Goal: Task Accomplishment & Management: Complete application form

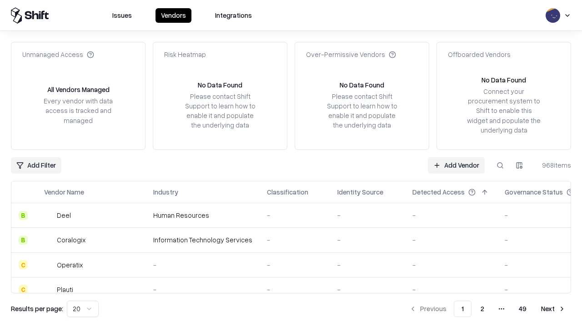
click at [456, 165] on link "Add Vendor" at bounding box center [456, 165] width 57 height 16
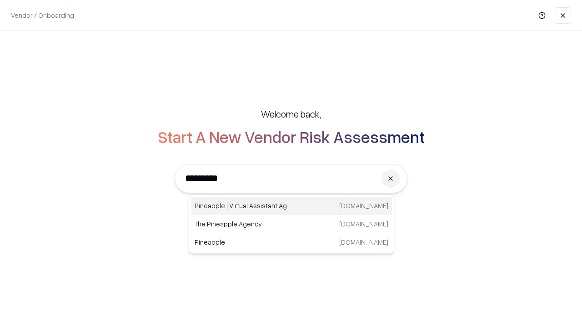
click at [292, 206] on div "Pineapple | Virtual Assistant Agency [DOMAIN_NAME]" at bounding box center [291, 206] width 201 height 18
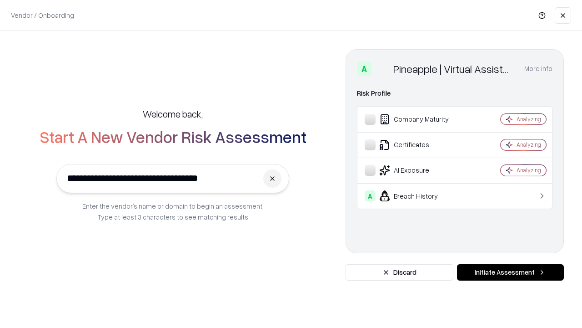
type input "**********"
click at [511, 272] on button "Initiate Assessment" at bounding box center [510, 272] width 107 height 16
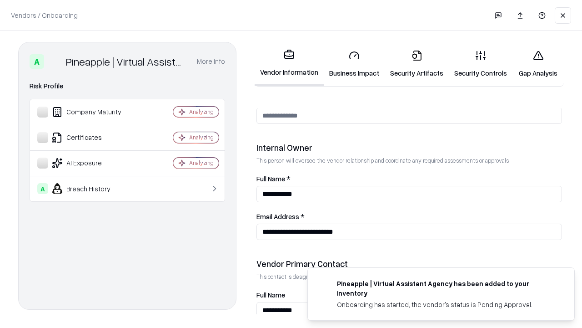
scroll to position [471, 0]
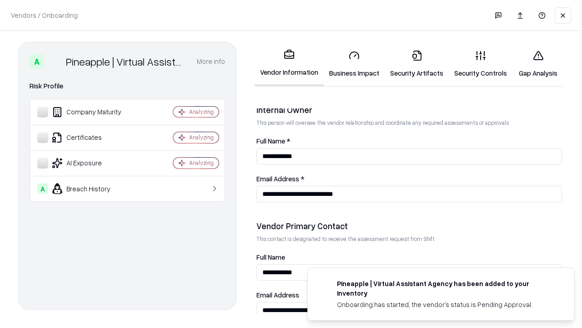
click at [354, 64] on link "Business Impact" at bounding box center [354, 64] width 61 height 42
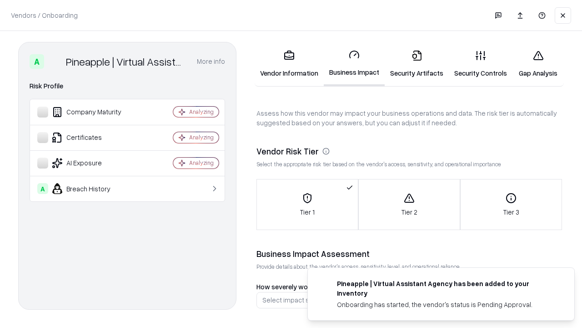
click at [538, 64] on link "Gap Analysis" at bounding box center [538, 64] width 51 height 42
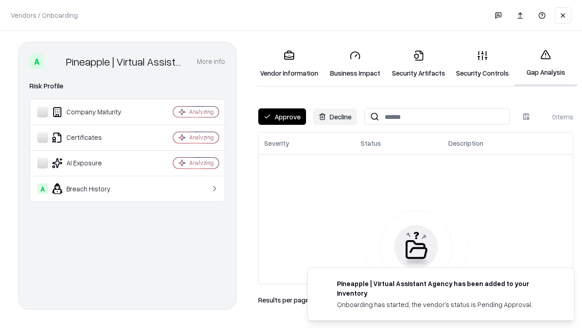
click at [282, 116] on button "Approve" at bounding box center [282, 116] width 48 height 16
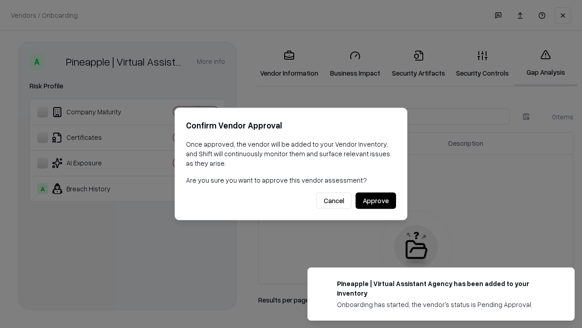
click at [376, 200] on button "Approve" at bounding box center [376, 200] width 40 height 16
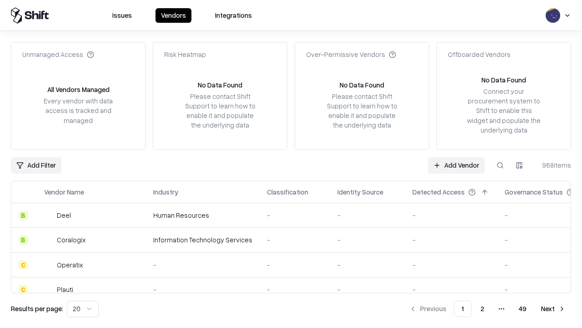
type input "**********"
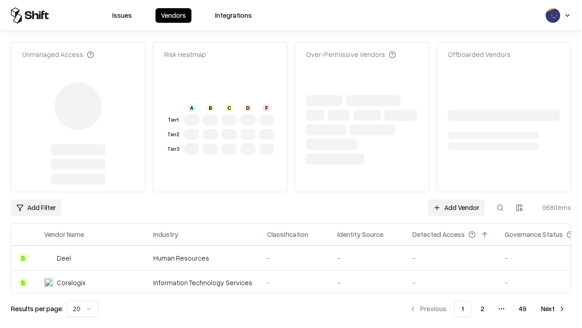
click at [456, 199] on link "Add Vendor" at bounding box center [456, 207] width 57 height 16
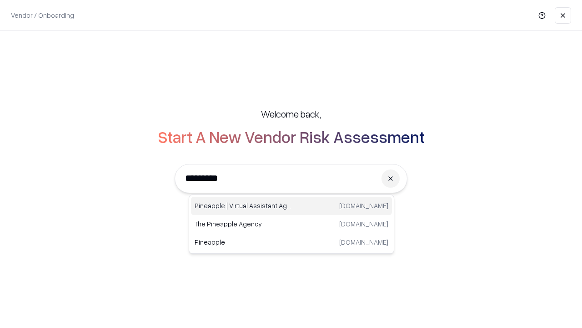
click at [292, 206] on div "Pineapple | Virtual Assistant Agency [DOMAIN_NAME]" at bounding box center [291, 206] width 201 height 18
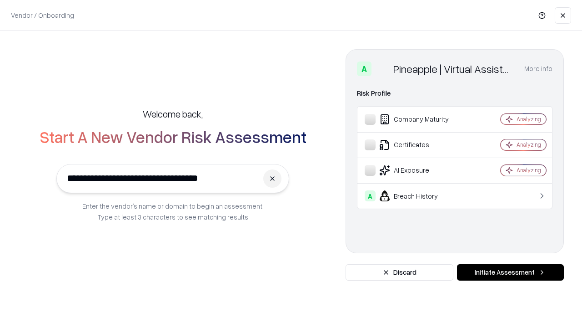
type input "**********"
click at [511, 272] on button "Initiate Assessment" at bounding box center [510, 272] width 107 height 16
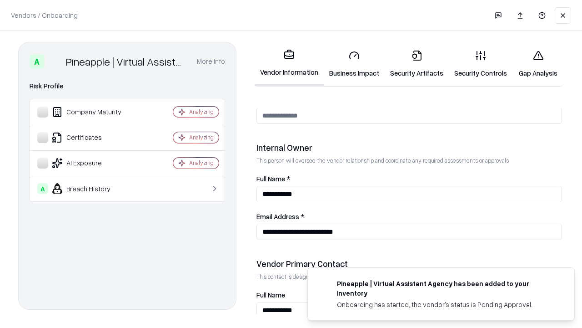
scroll to position [471, 0]
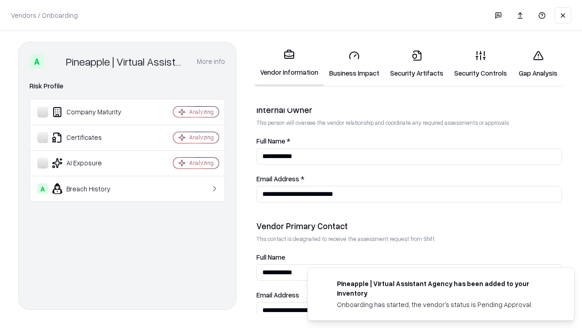
click at [538, 64] on link "Gap Analysis" at bounding box center [538, 64] width 51 height 42
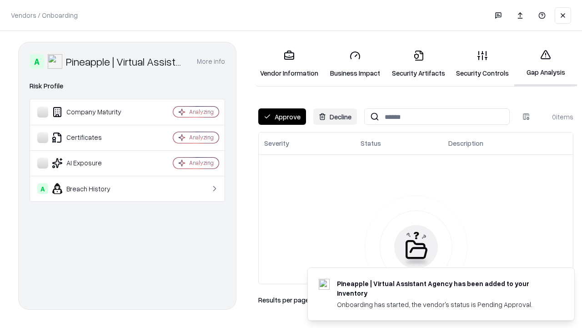
click at [282, 116] on button "Approve" at bounding box center [282, 116] width 48 height 16
